Goal: Find specific page/section: Find specific page/section

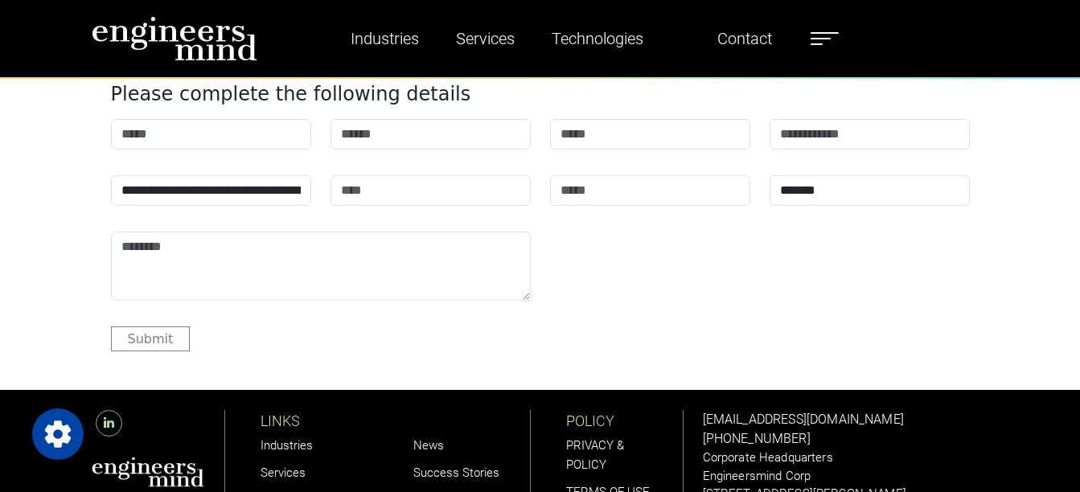
scroll to position [4762, 0]
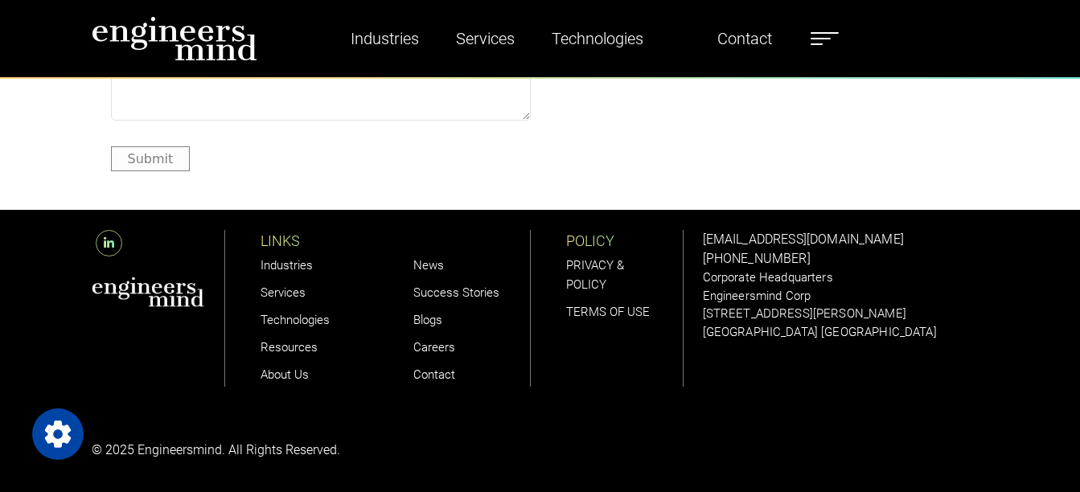
click at [821, 39] on label at bounding box center [825, 38] width 28 height 21
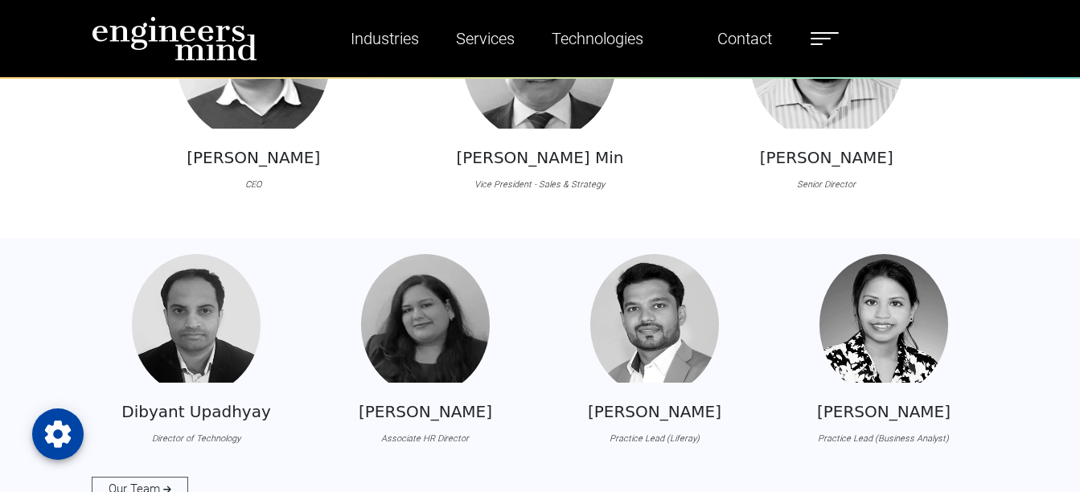
scroll to position [1448, 0]
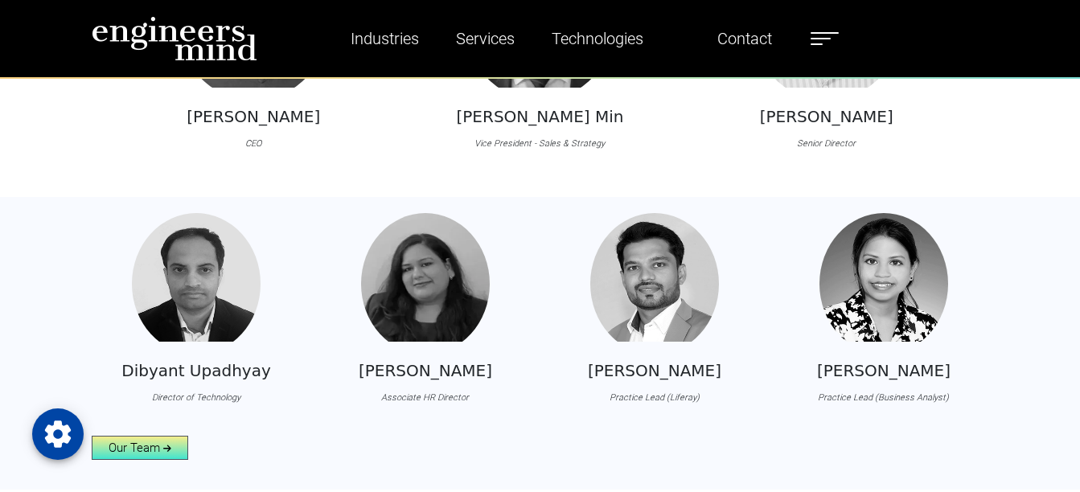
click at [157, 448] on link "Our Team" at bounding box center [140, 448] width 97 height 24
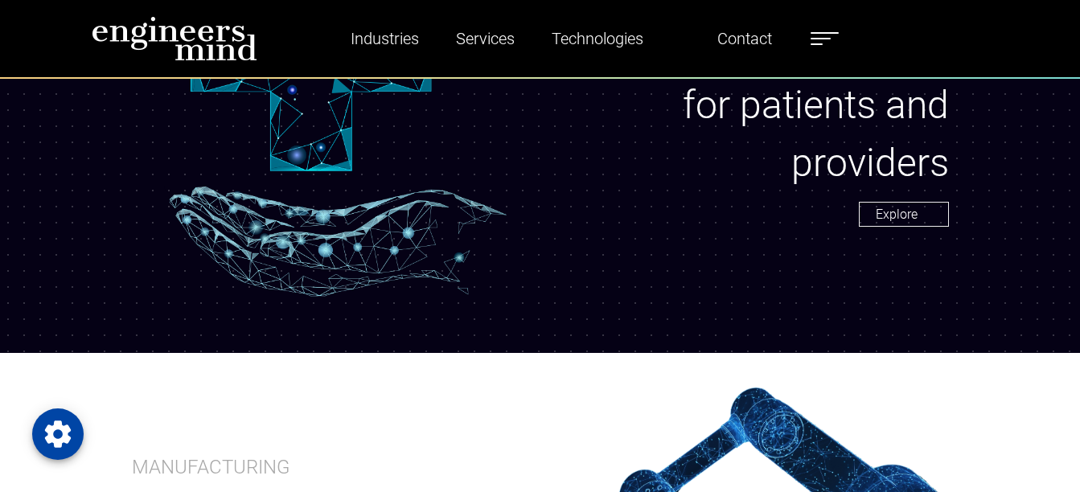
scroll to position [1287, 0]
